Goal: Find specific page/section: Find specific page/section

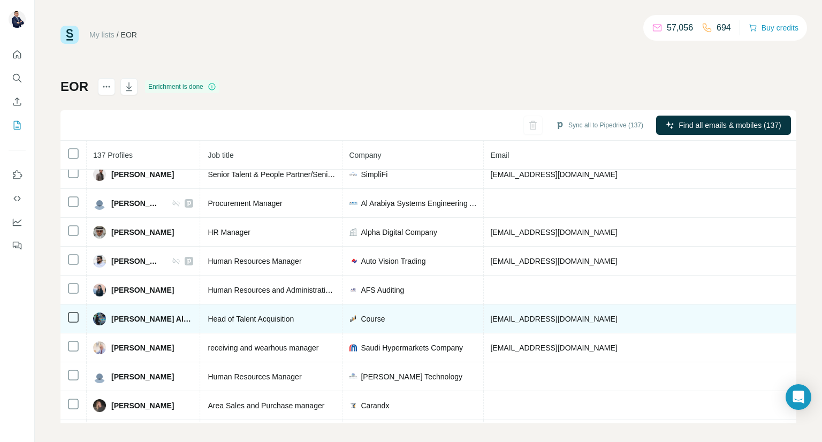
scroll to position [39, 0]
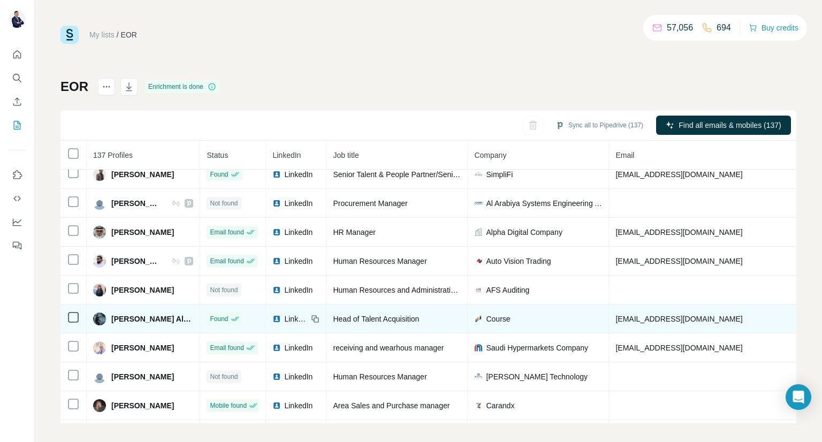
click at [308, 320] on span "LinkedIn" at bounding box center [296, 319] width 24 height 11
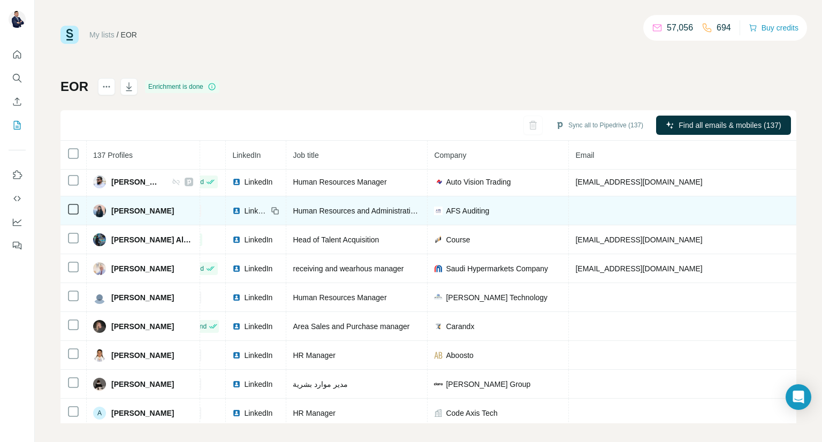
scroll to position [118, 40]
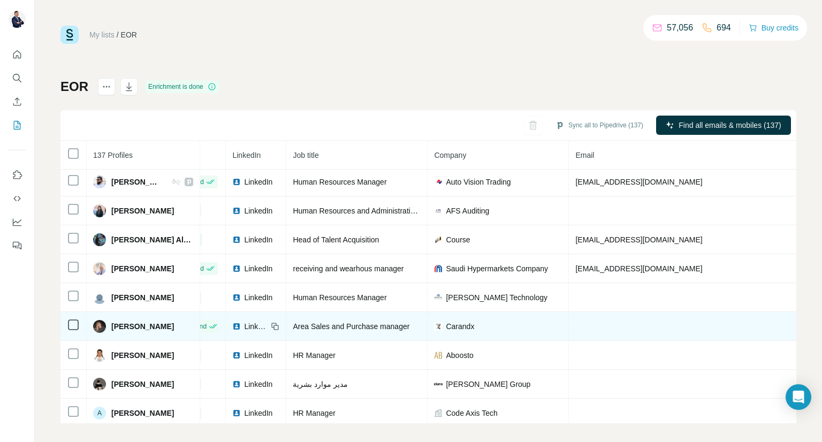
click at [264, 327] on span "LinkedIn" at bounding box center [256, 326] width 24 height 11
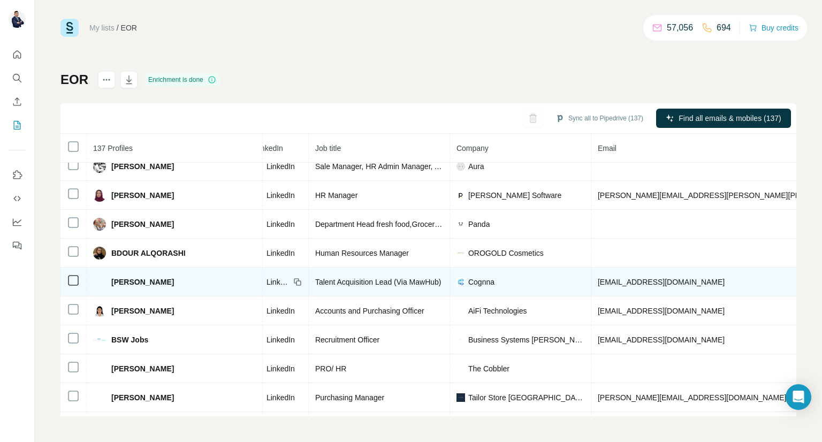
scroll to position [473, 3]
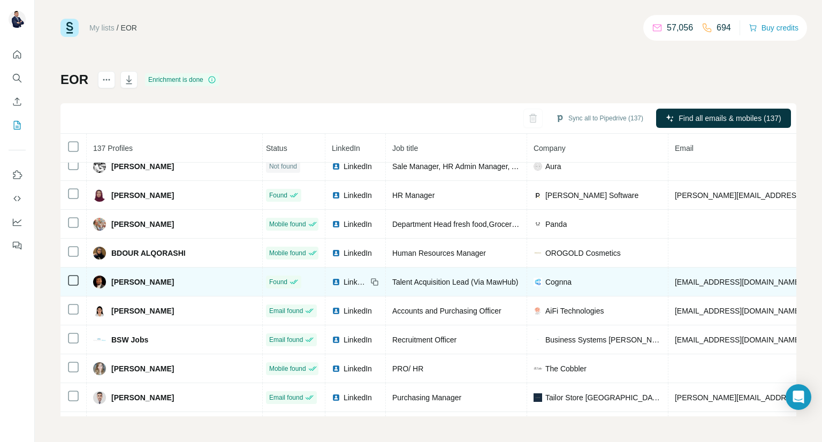
click at [332, 277] on div "LinkedIn" at bounding box center [349, 282] width 35 height 11
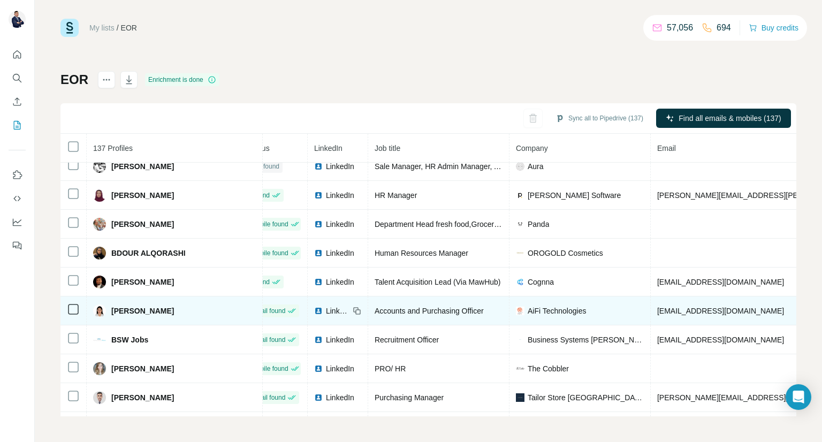
scroll to position [473, 20]
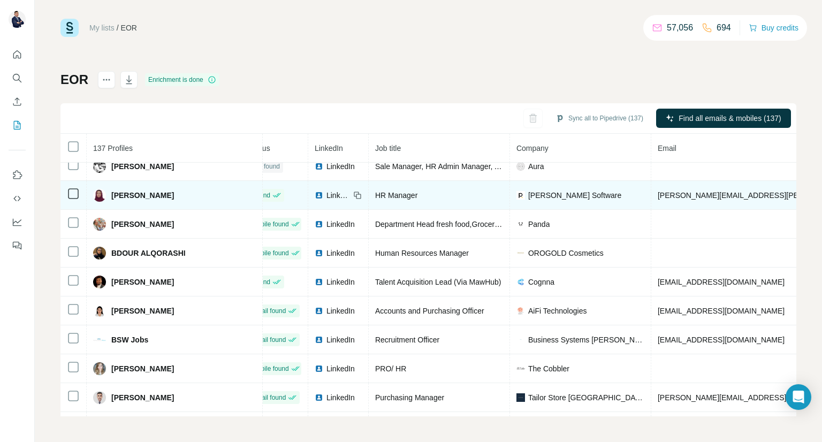
click at [327, 193] on span "LinkedIn" at bounding box center [339, 195] width 24 height 11
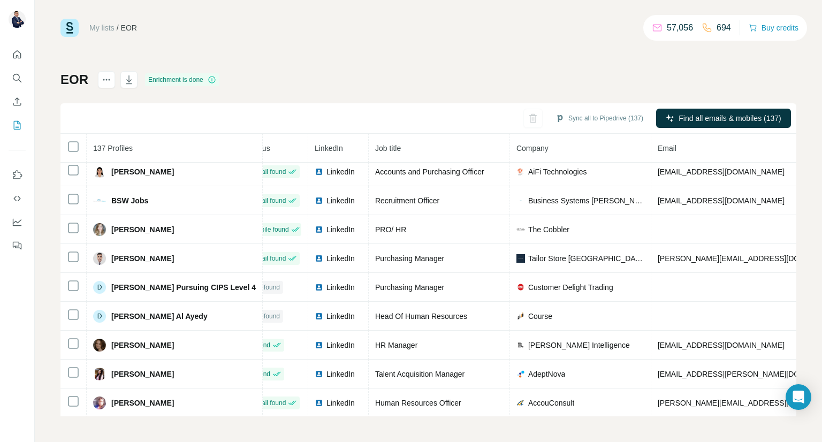
scroll to position [638, 20]
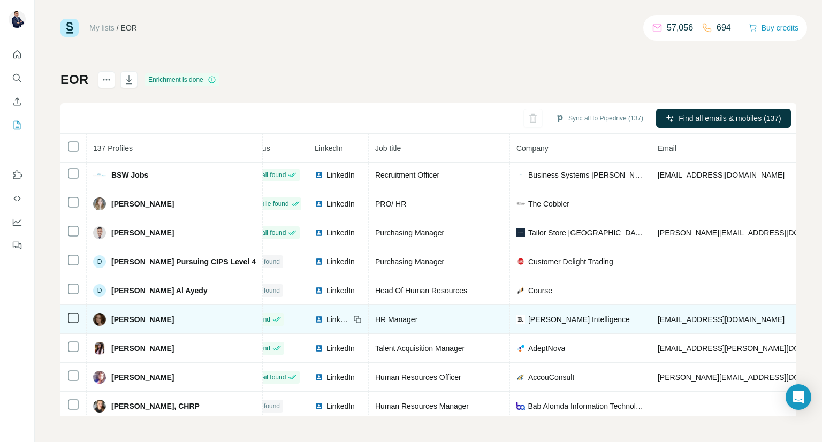
click at [327, 314] on span "LinkedIn" at bounding box center [339, 319] width 24 height 11
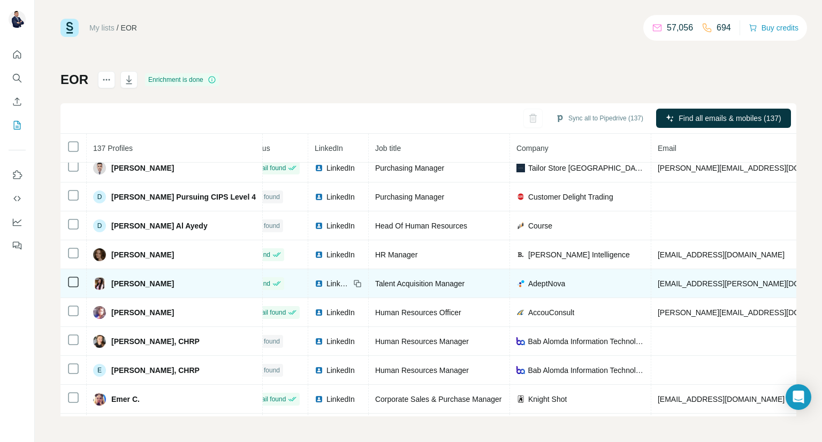
scroll to position [726, 20]
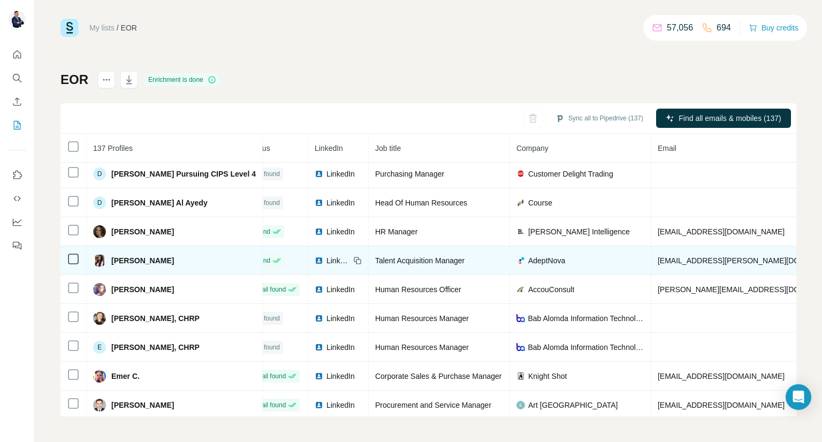
click at [327, 255] on span "LinkedIn" at bounding box center [339, 260] width 24 height 11
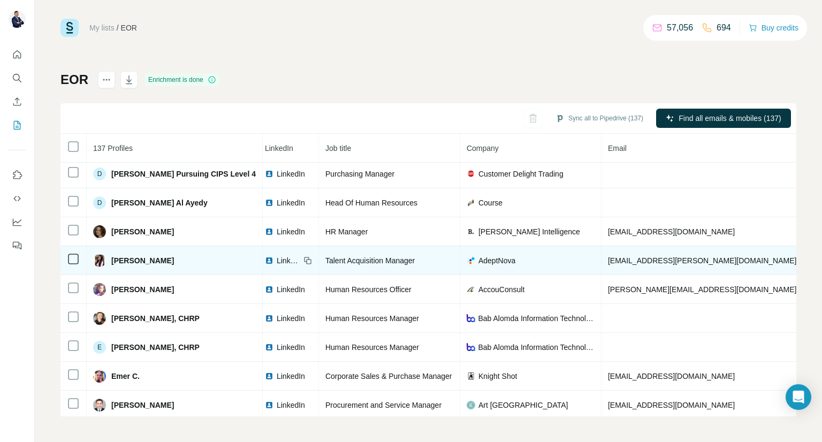
scroll to position [726, 69]
click at [278, 255] on span "LinkedIn" at bounding box center [290, 260] width 24 height 11
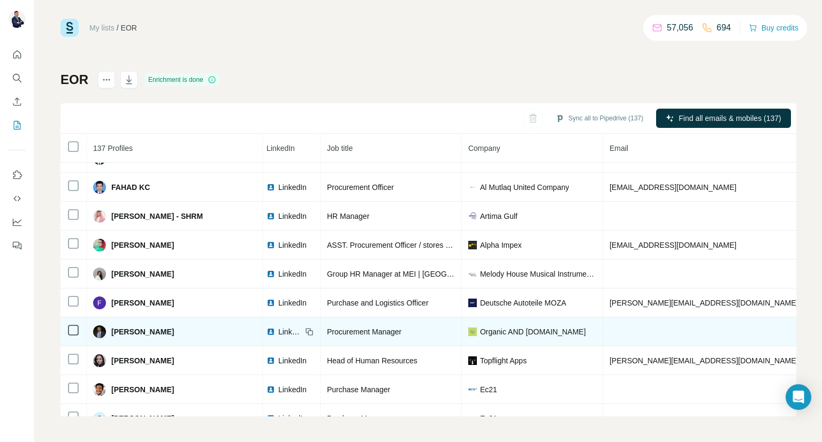
scroll to position [1007, 69]
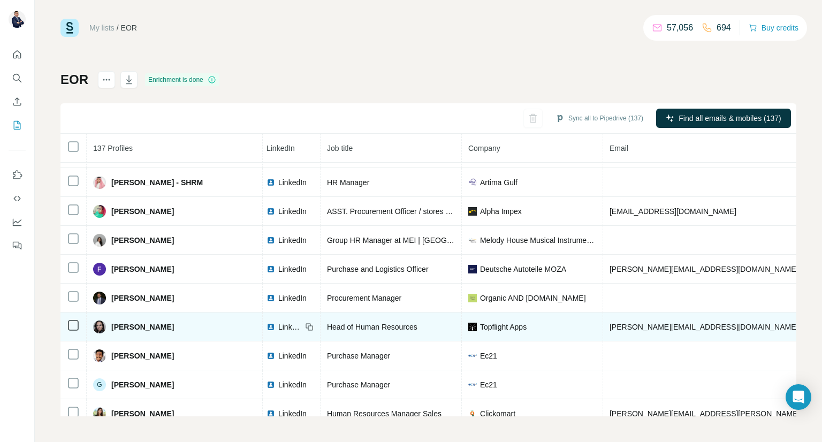
click at [278, 322] on span "LinkedIn" at bounding box center [290, 327] width 24 height 11
